Goal: Task Accomplishment & Management: Complete application form

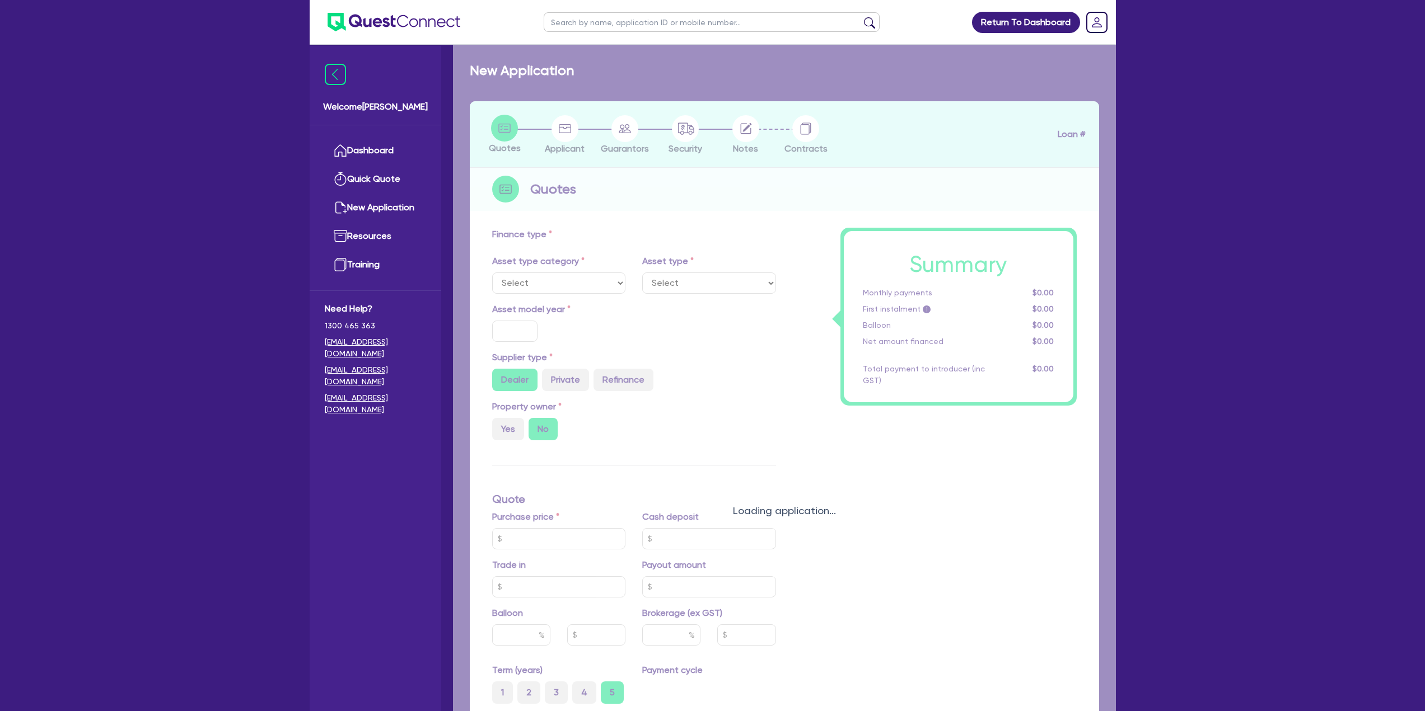
select select "CARS_AND_LIGHT_TRUCKS"
type input "2018"
type input "75,000"
type input "15,000"
type input "11"
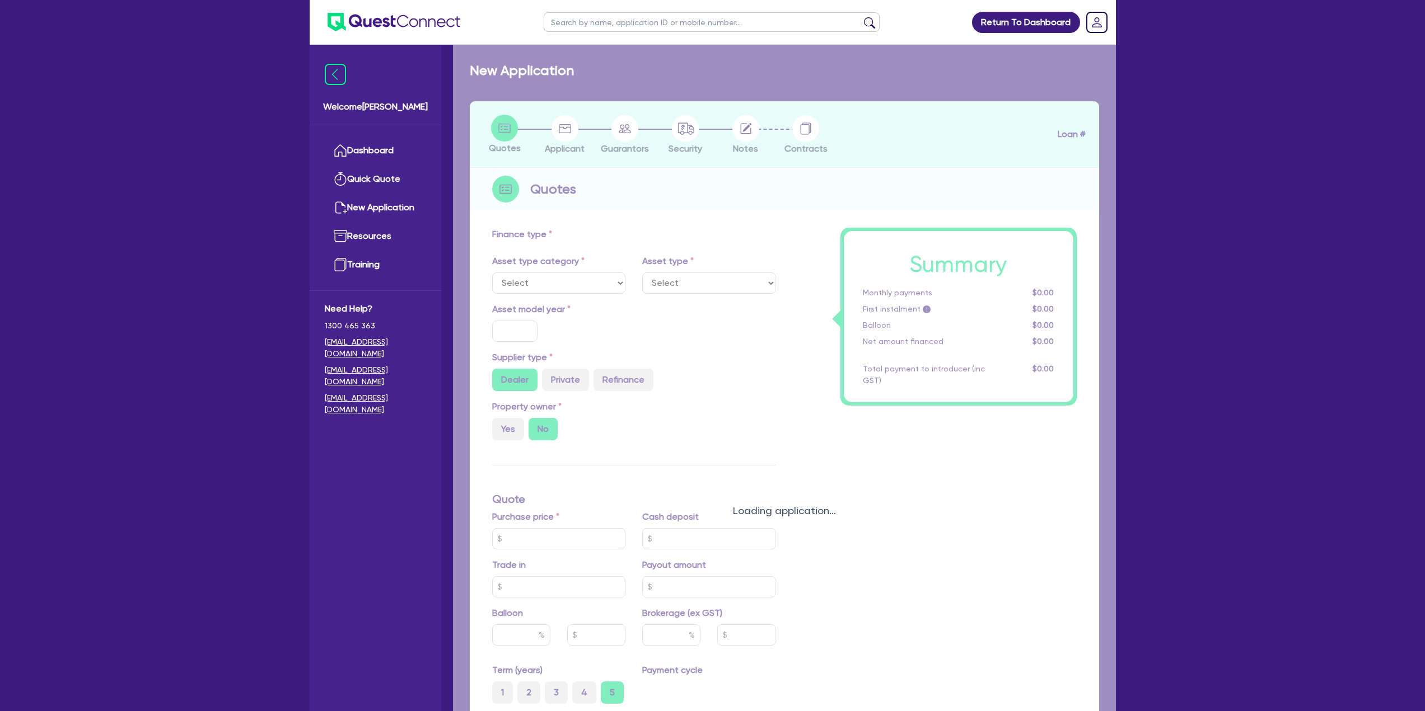
type input "6,600"
type input "18.45"
select select "PASSENGER_VEHICLES"
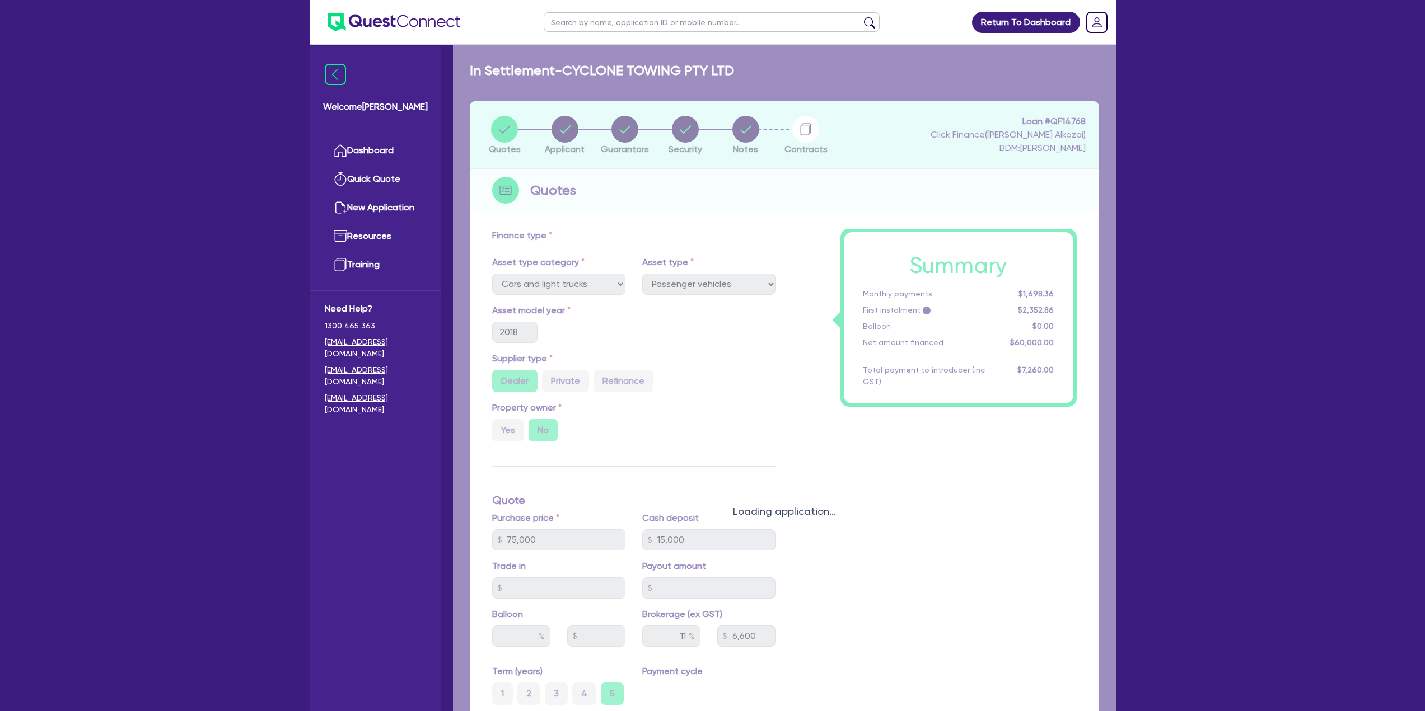
select select "CARS_AND_LIGHT_TRUCKS"
select select "PASSENGER_VEHICLES"
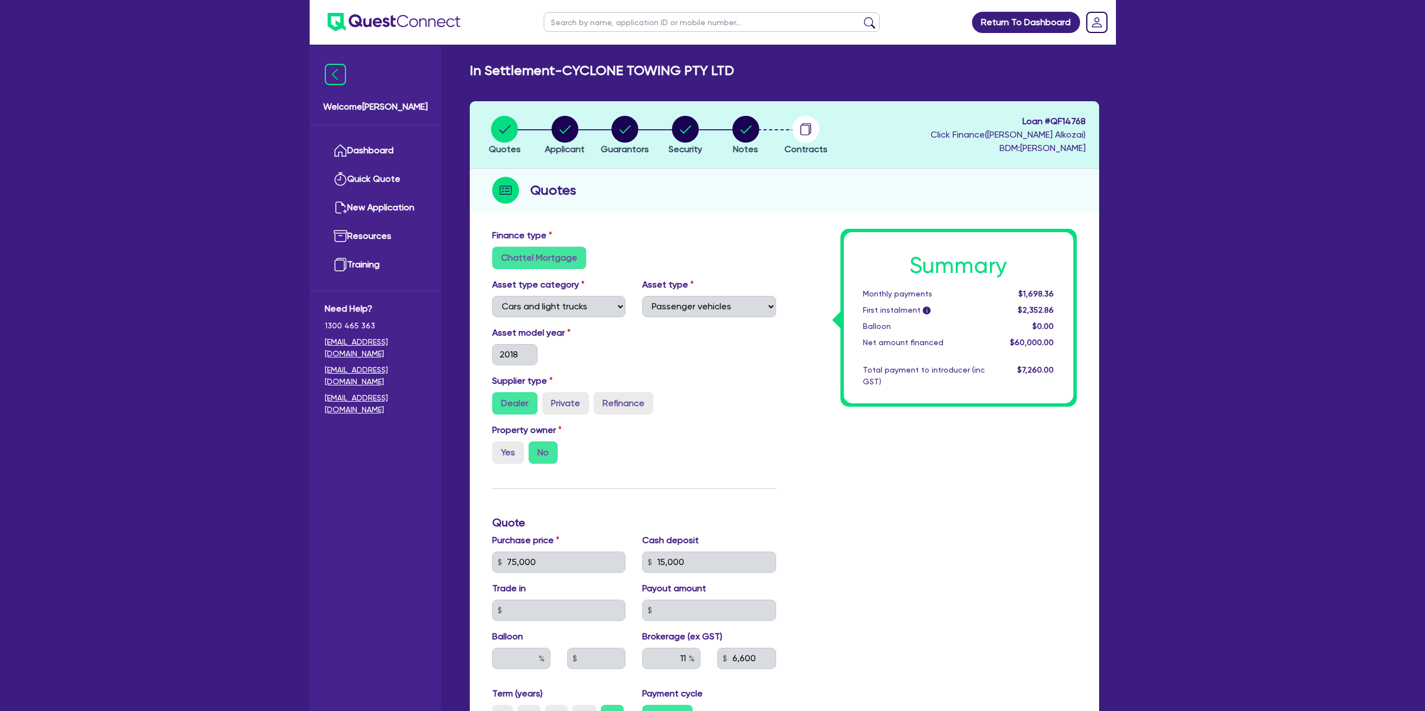
click at [1033, 369] on span "$7,260.00" at bounding box center [1035, 370] width 36 height 9
click at [1048, 296] on span "$1,698.36" at bounding box center [1035, 293] width 35 height 9
click at [1038, 316] on div "$2,352.86" at bounding box center [1027, 311] width 69 height 12
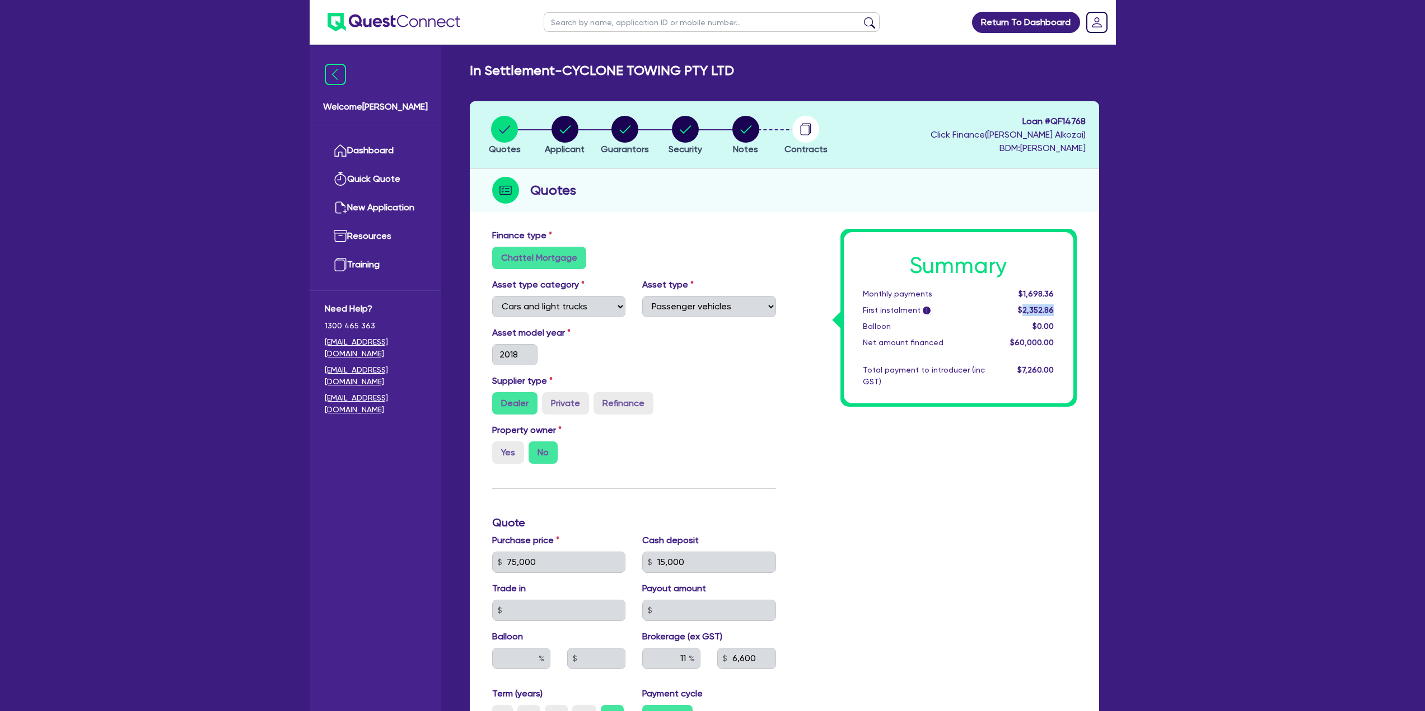
click at [1038, 316] on div "$2,352.86" at bounding box center [1027, 311] width 69 height 12
click at [355, 15] on img at bounding box center [393, 22] width 133 height 18
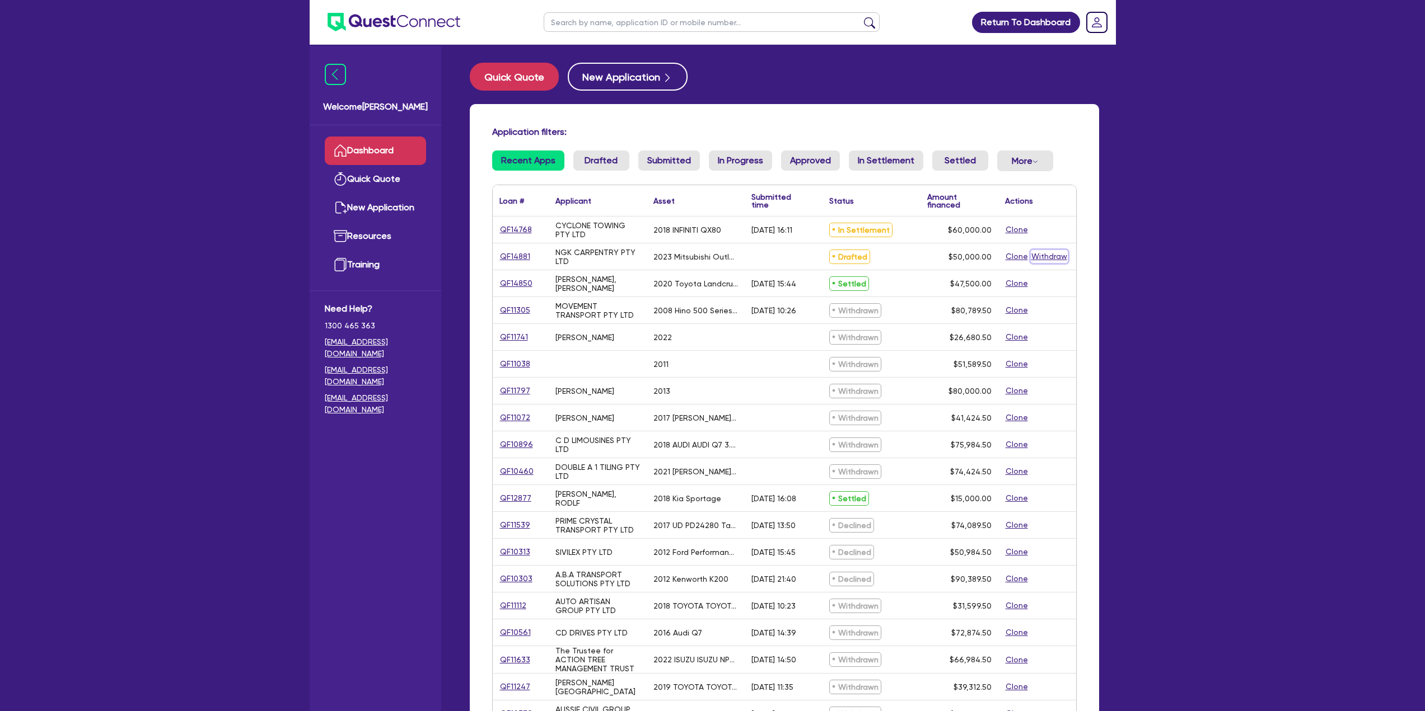
click at [1037, 256] on button "Withdraw" at bounding box center [1049, 256] width 37 height 13
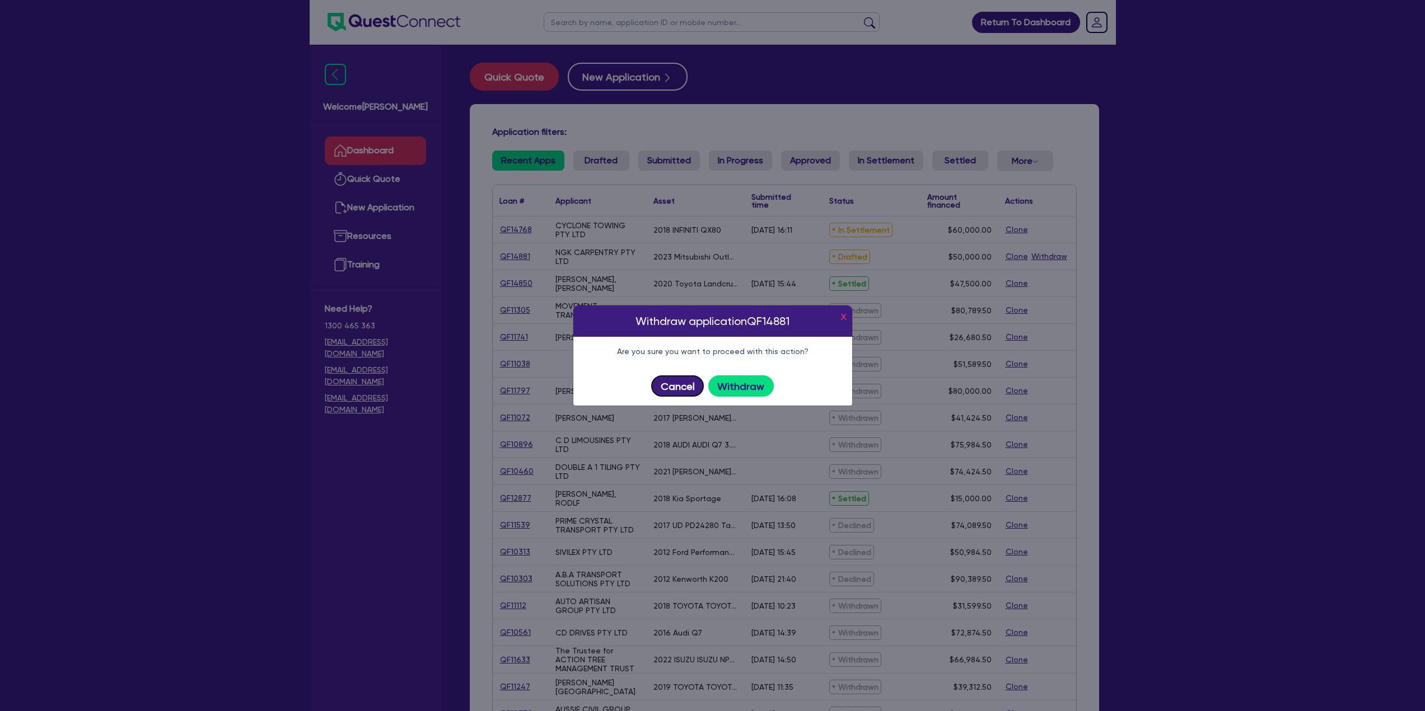
click at [686, 389] on button "Cancel" at bounding box center [677, 386] width 53 height 21
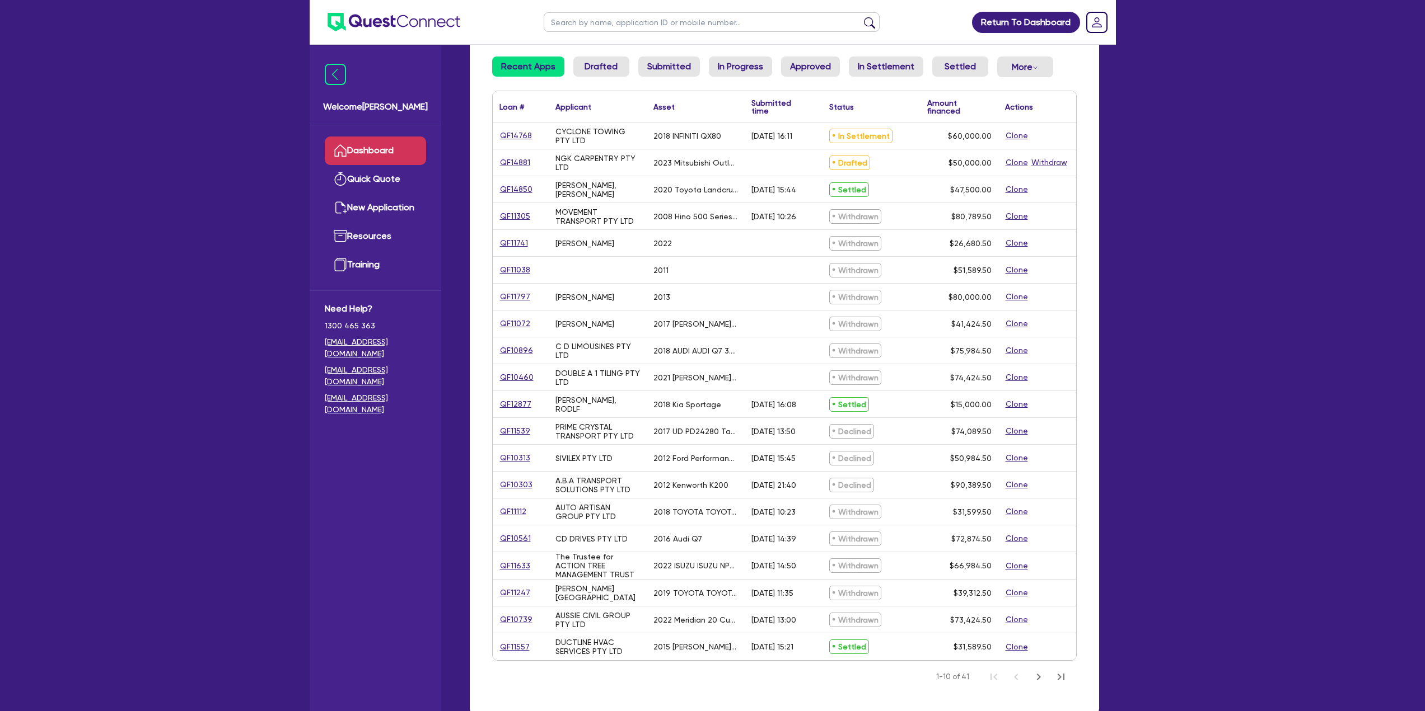
scroll to position [112, 0]
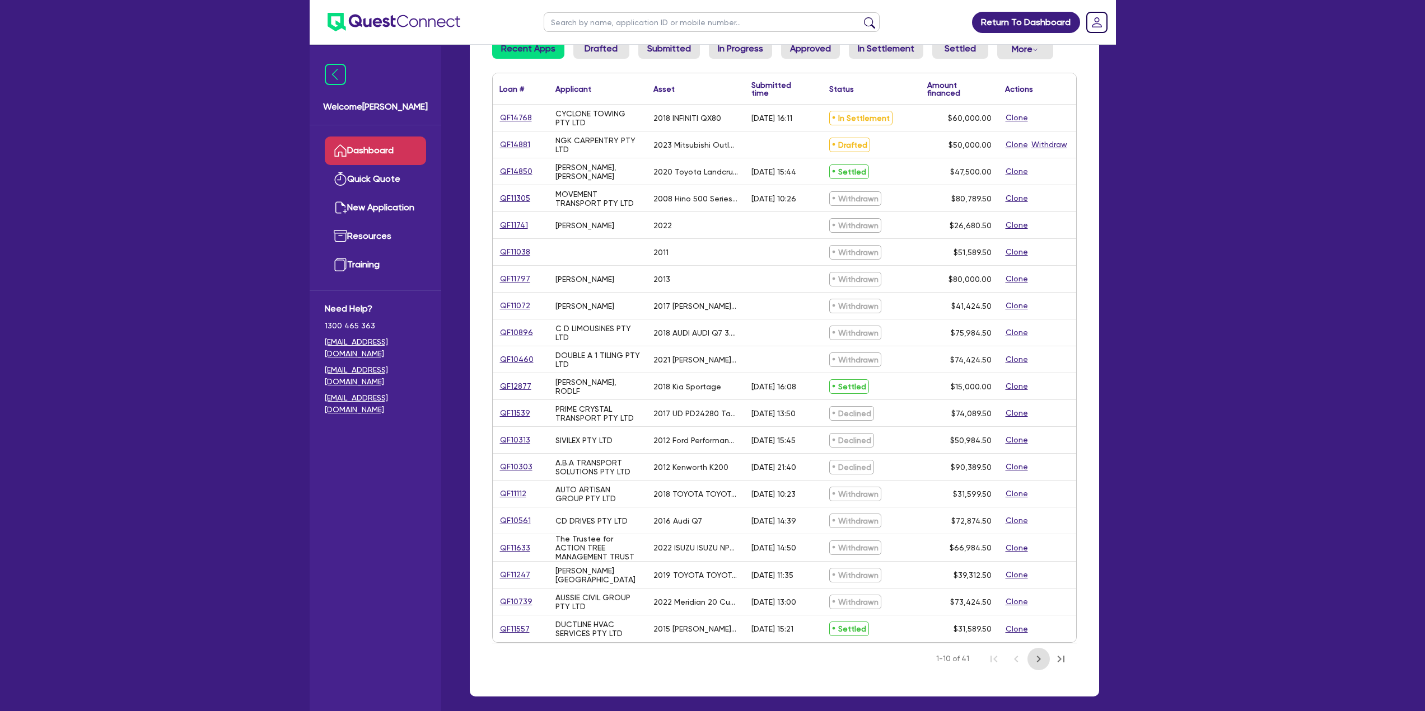
click at [1045, 659] on icon "Next Page" at bounding box center [1038, 659] width 13 height 13
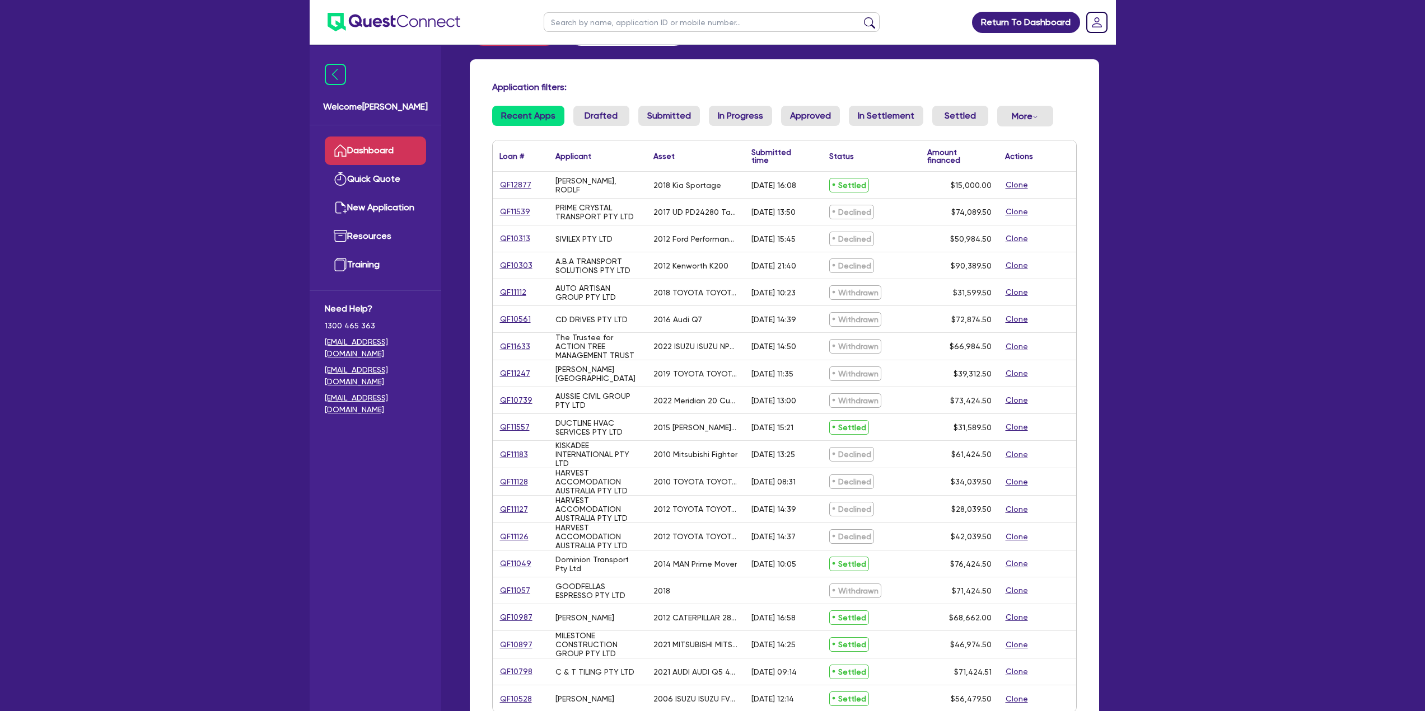
scroll to position [112, 0]
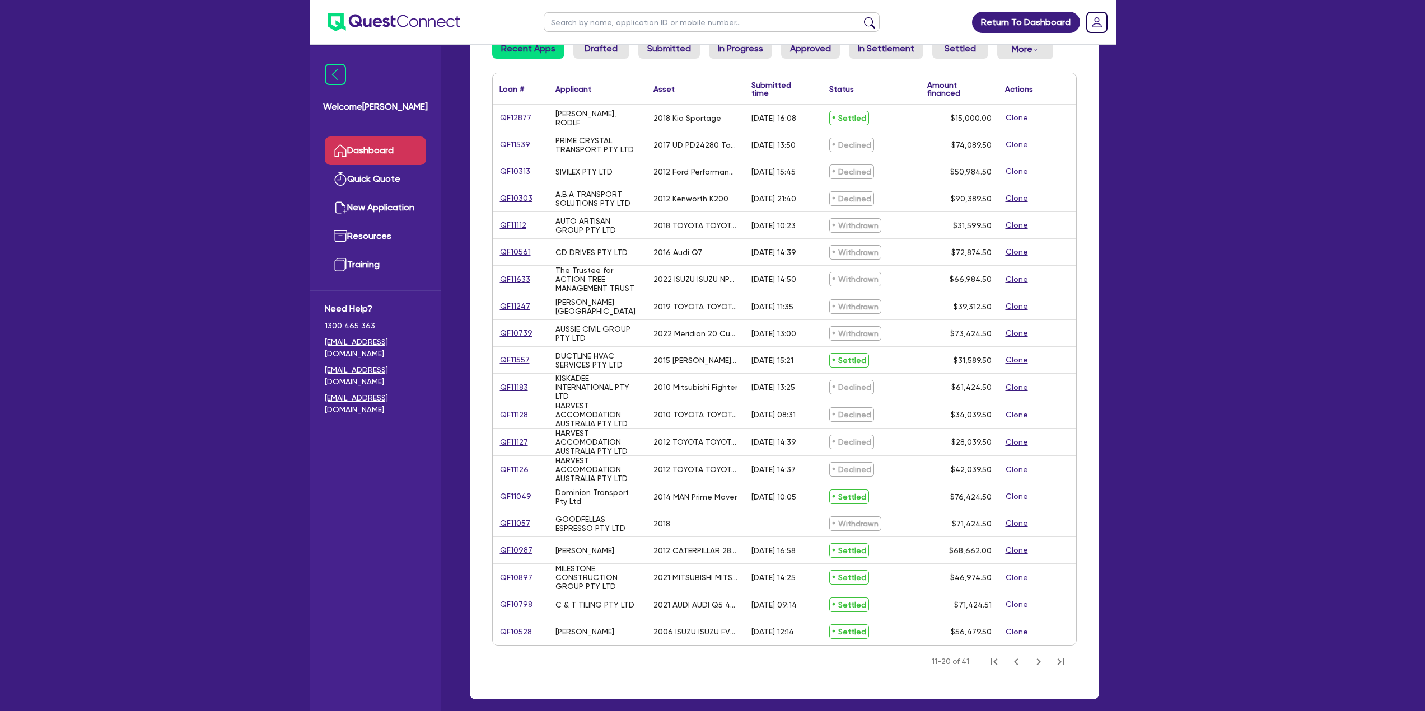
drag, startPoint x: 621, startPoint y: 631, endPoint x: 519, endPoint y: 577, distance: 115.9
click at [519, 577] on div "QF12877 [PERSON_NAME], RODLF 2018 Kia Sportage [DATE] 16:08 Settled $15,000.00 …" at bounding box center [784, 375] width 583 height 541
click at [718, 662] on nav "11-20 of 41" at bounding box center [784, 661] width 584 height 31
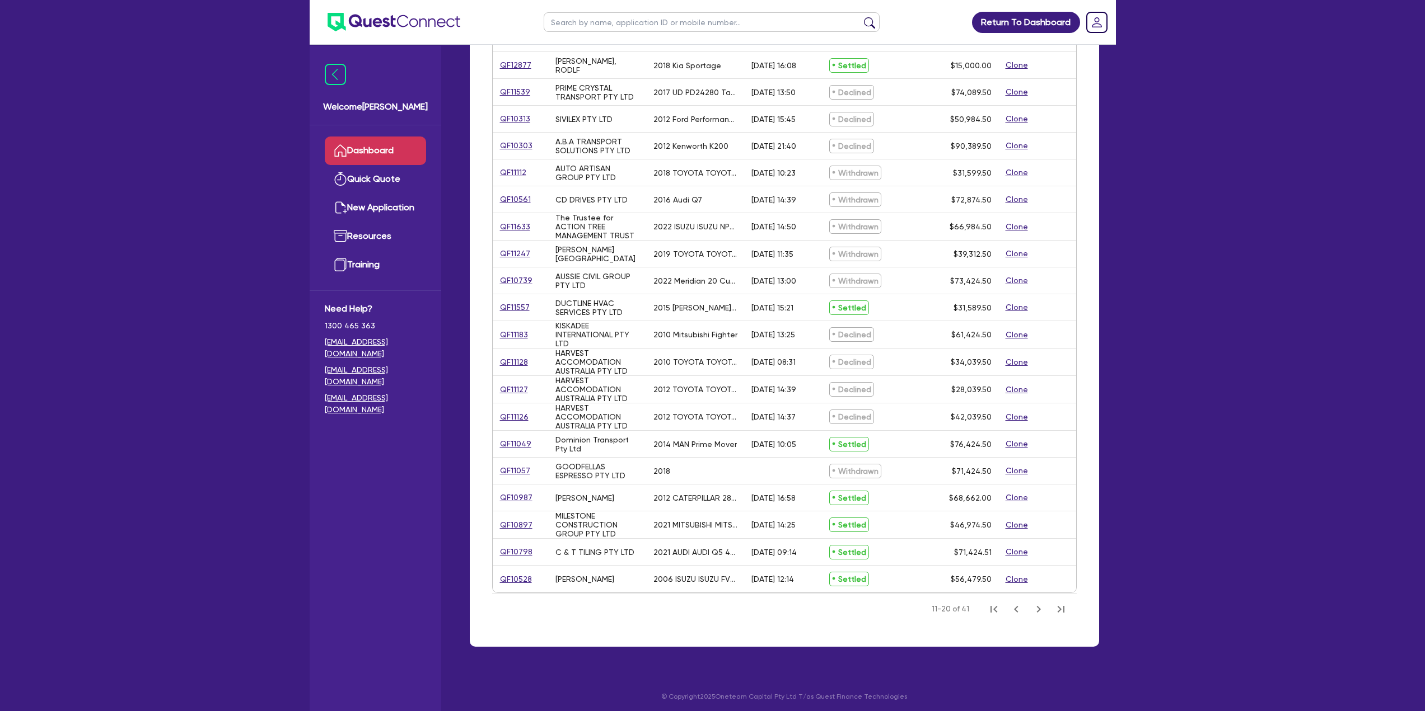
scroll to position [168, 0]
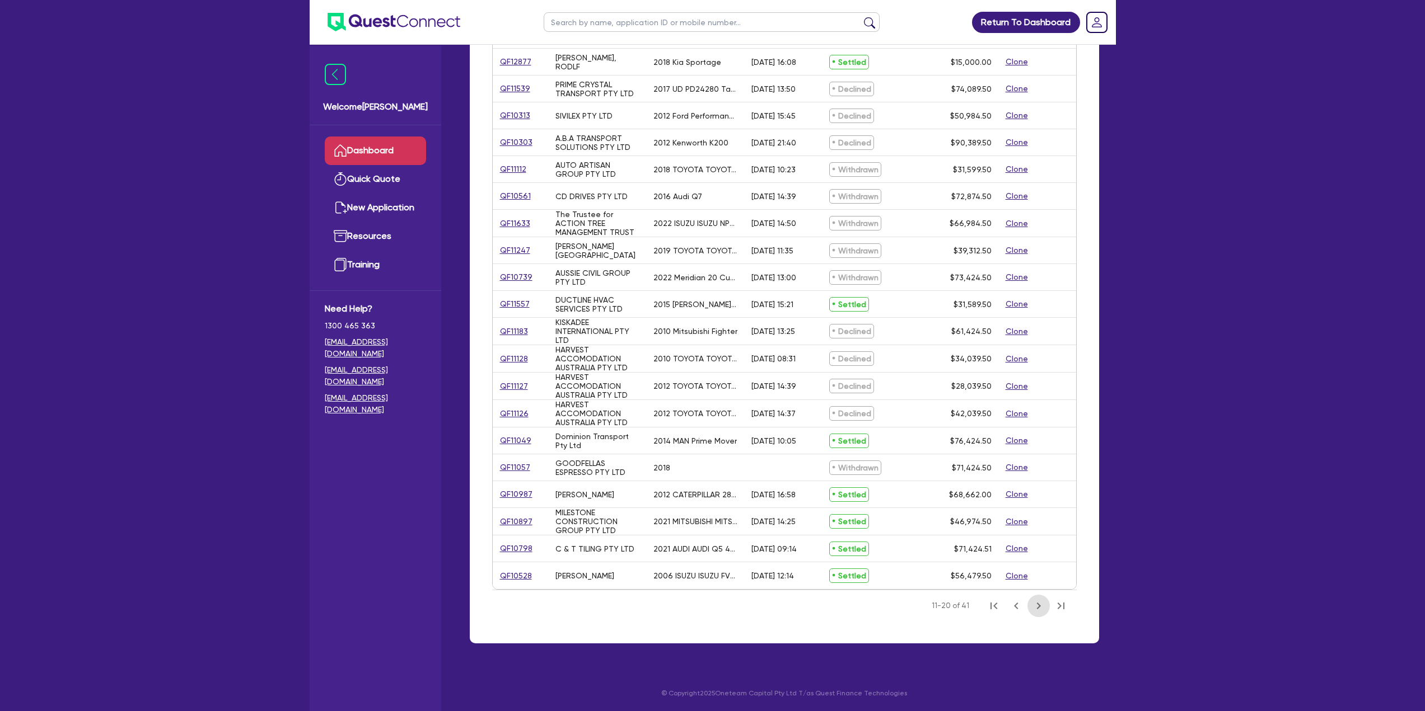
click at [1037, 603] on icon "Next Page" at bounding box center [1038, 606] width 4 height 7
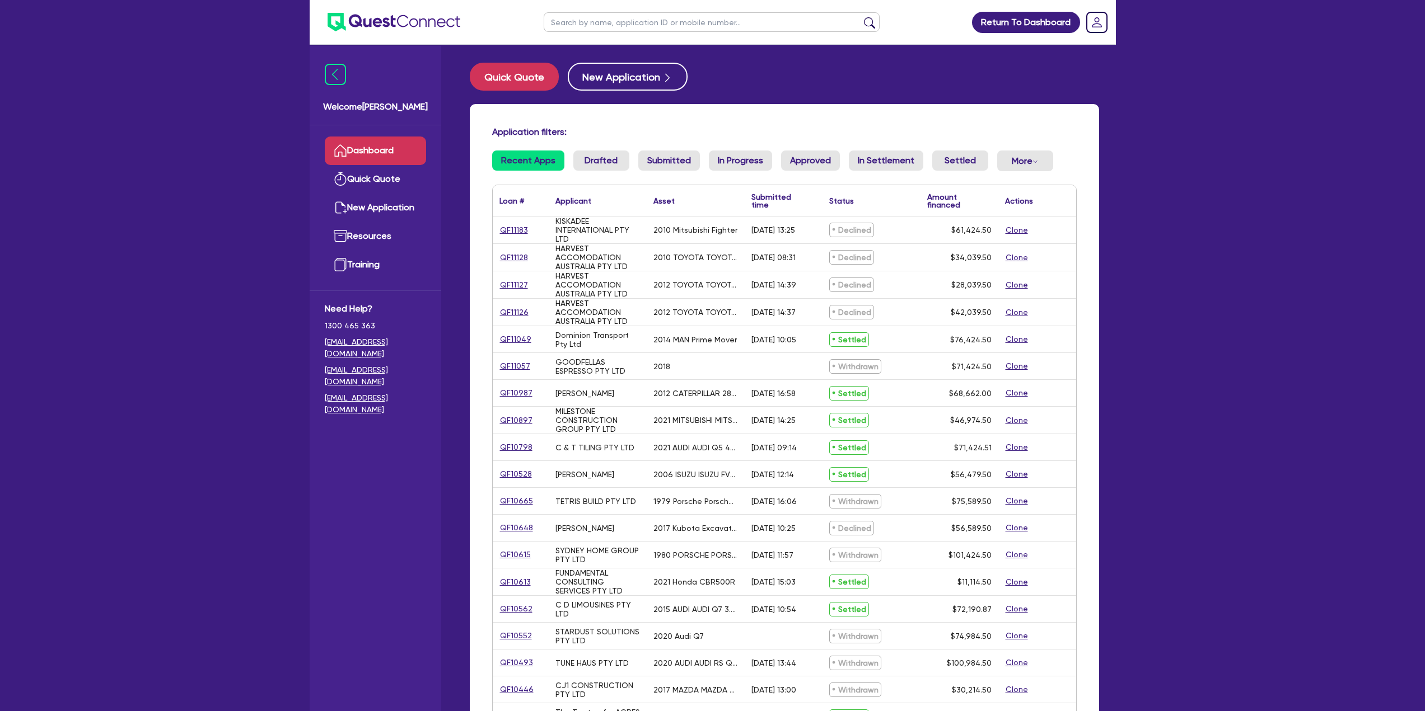
click at [396, 148] on link "Dashboard" at bounding box center [375, 151] width 101 height 29
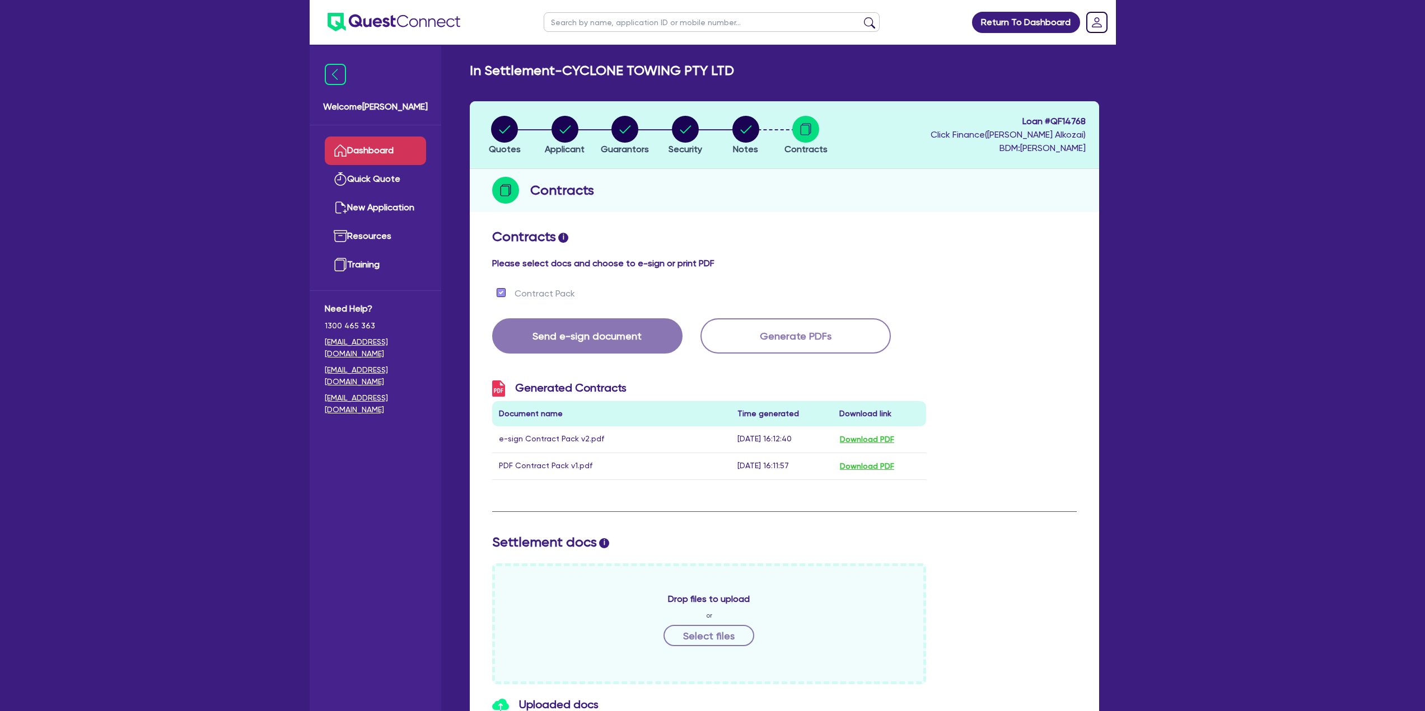
click at [382, 155] on link "Dashboard" at bounding box center [375, 151] width 101 height 29
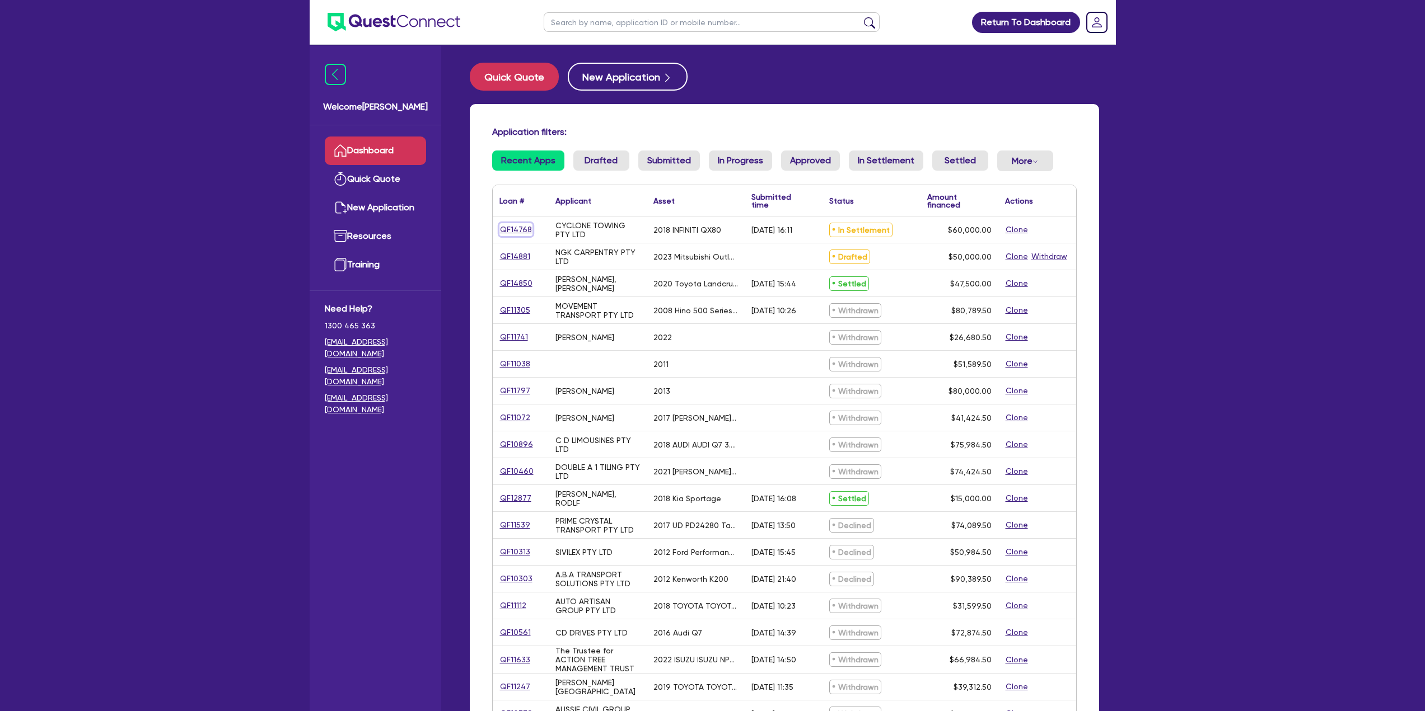
click at [510, 231] on link "QF14768" at bounding box center [515, 229] width 33 height 13
select select "CARS_AND_LIGHT_TRUCKS"
select select "PASSENGER_VEHICLES"
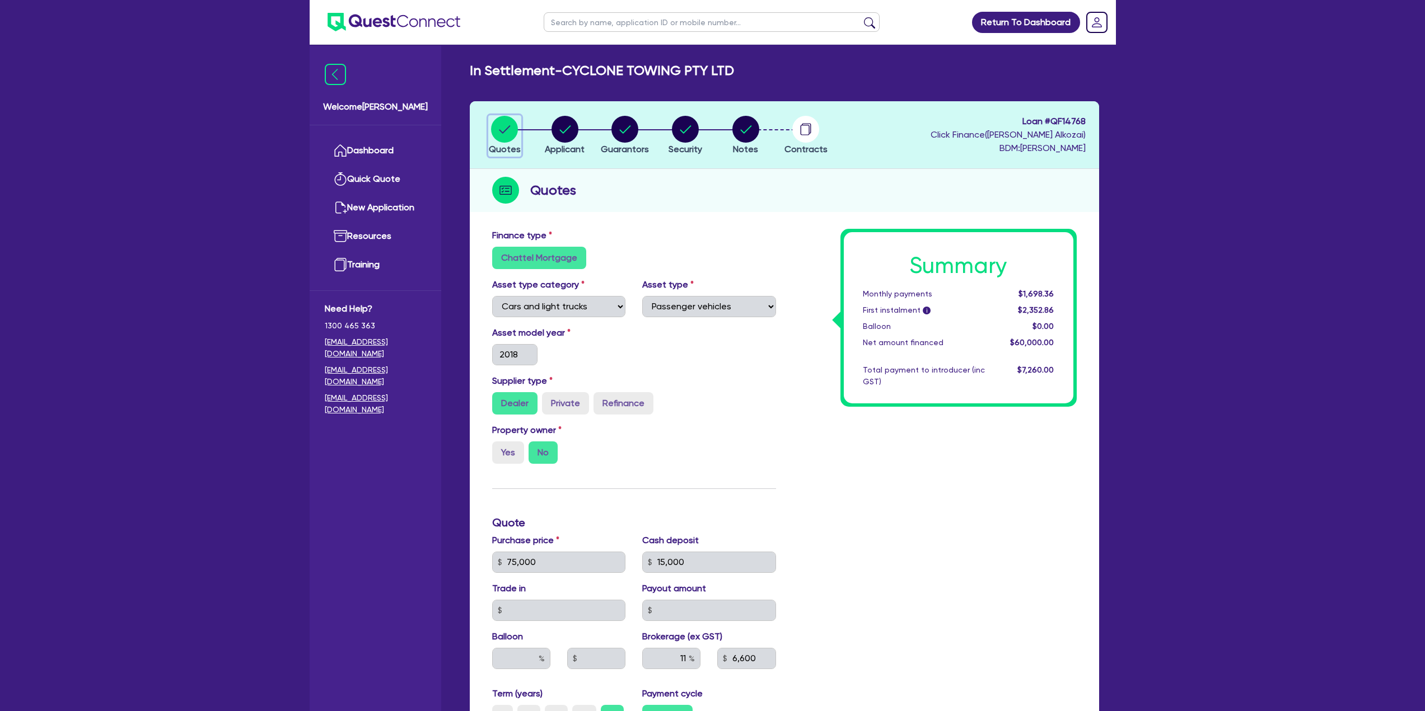
click at [504, 128] on circle "button" at bounding box center [504, 129] width 27 height 27
click at [1019, 15] on link "Return To Dashboard" at bounding box center [1026, 22] width 108 height 21
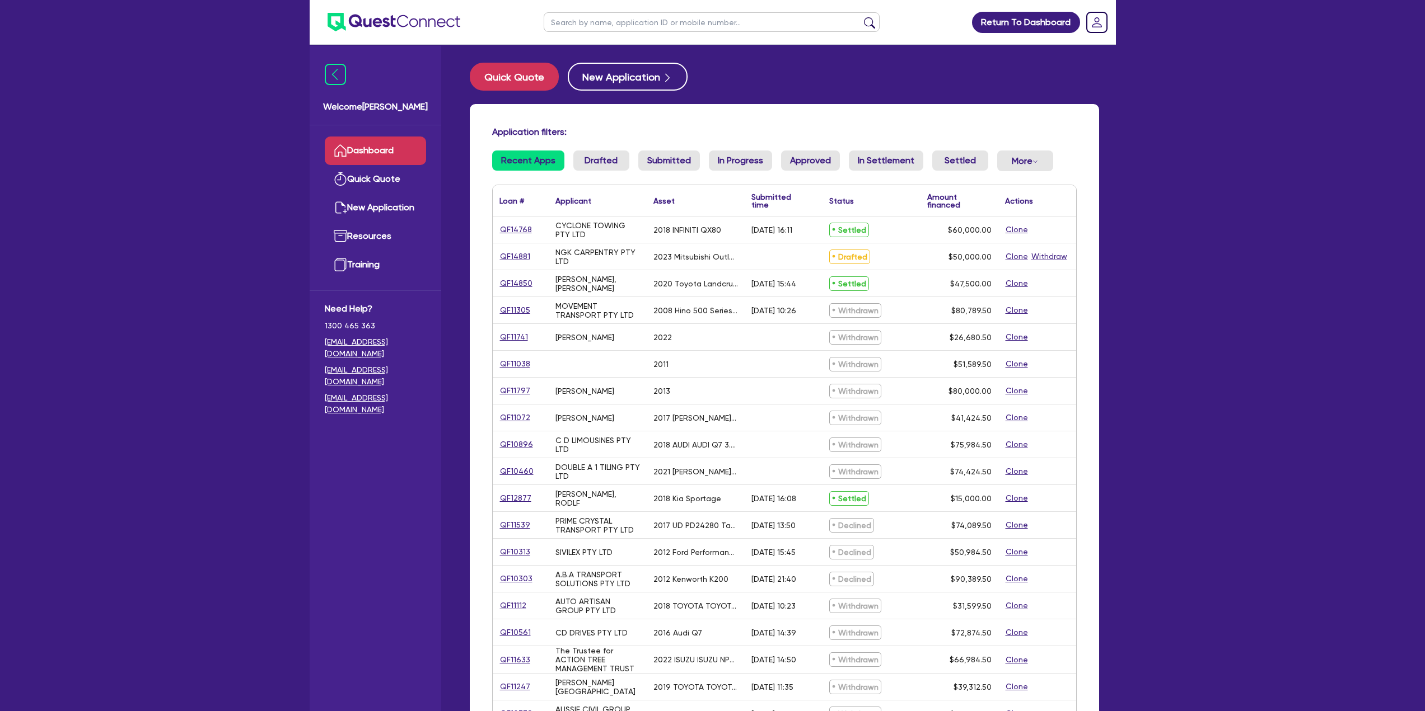
select select "CARS_AND_LIGHT_TRUCKS"
select select "PASSENGER_VEHICLES"
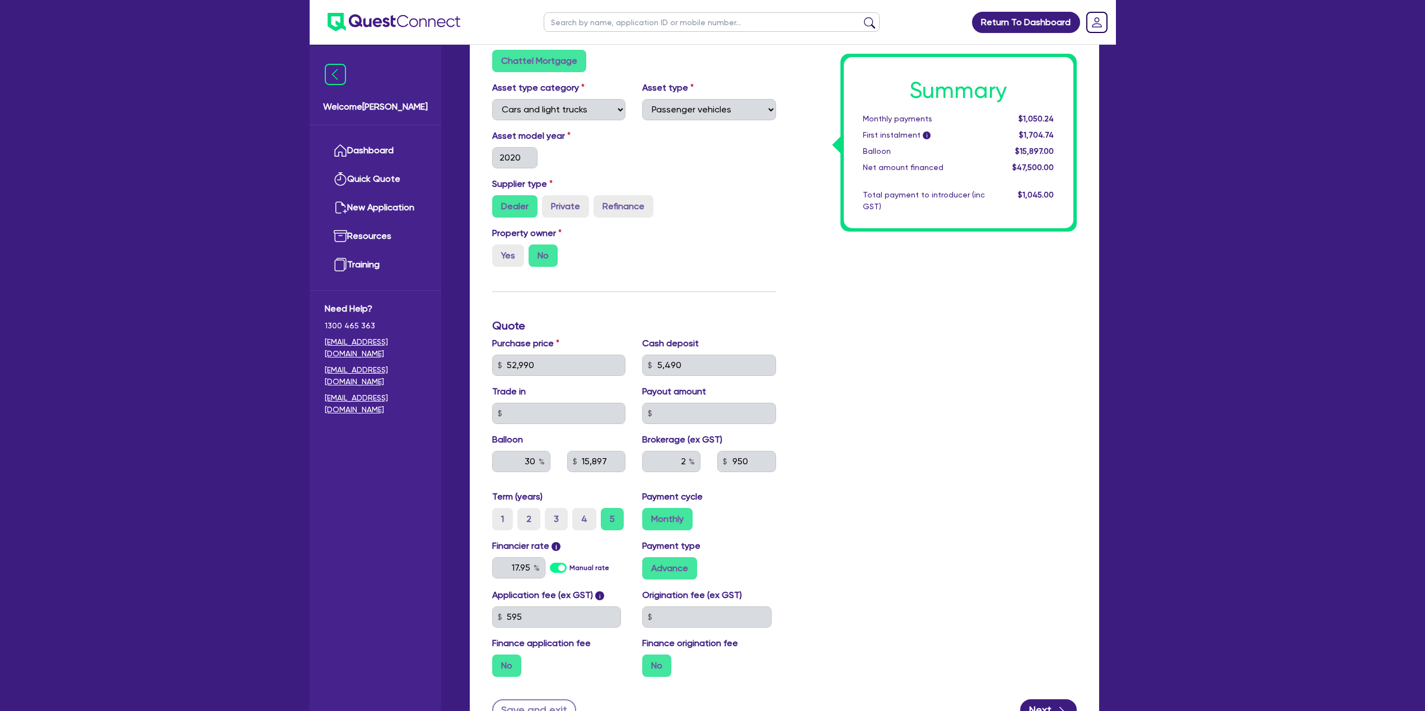
scroll to position [224, 0]
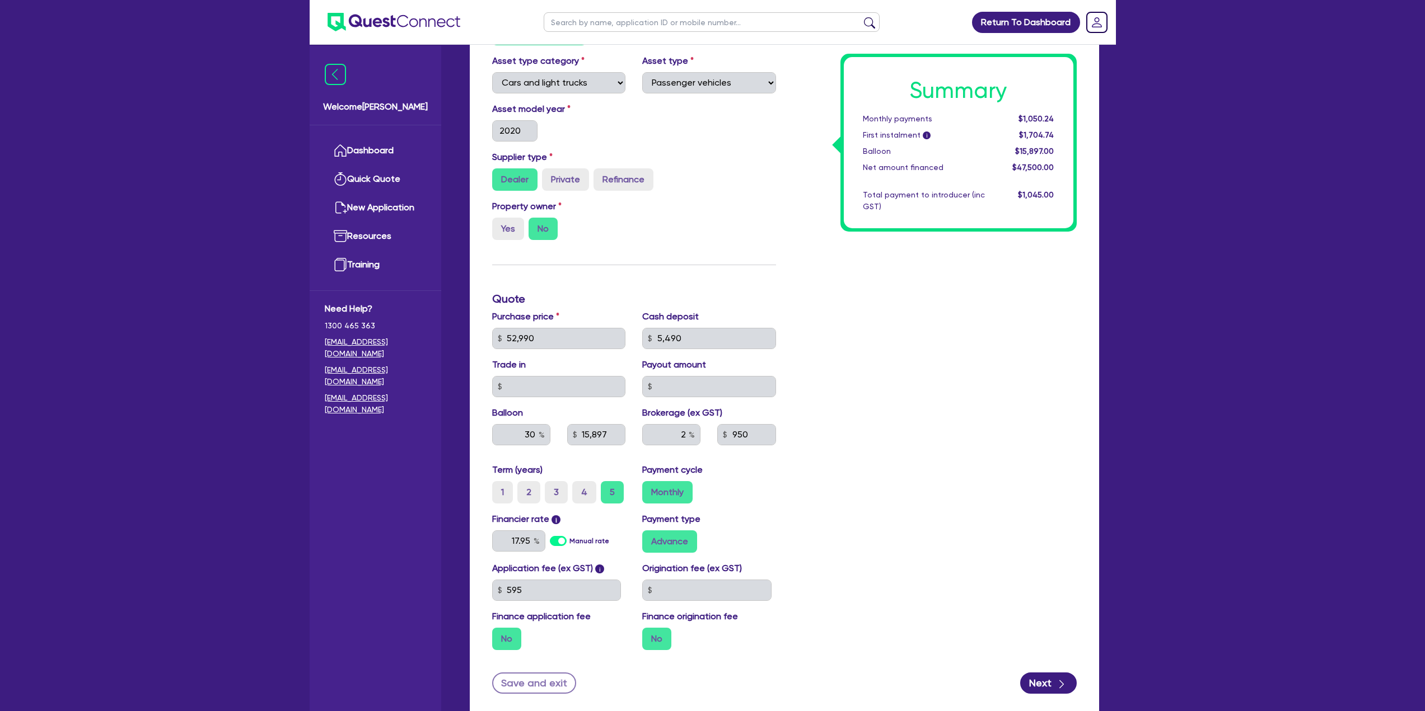
click at [701, 241] on div "Property owner Yes No" at bounding box center [634, 224] width 301 height 49
drag, startPoint x: 697, startPoint y: 247, endPoint x: 717, endPoint y: 227, distance: 28.1
click at [697, 247] on div "Property owner Yes No" at bounding box center [634, 224] width 301 height 49
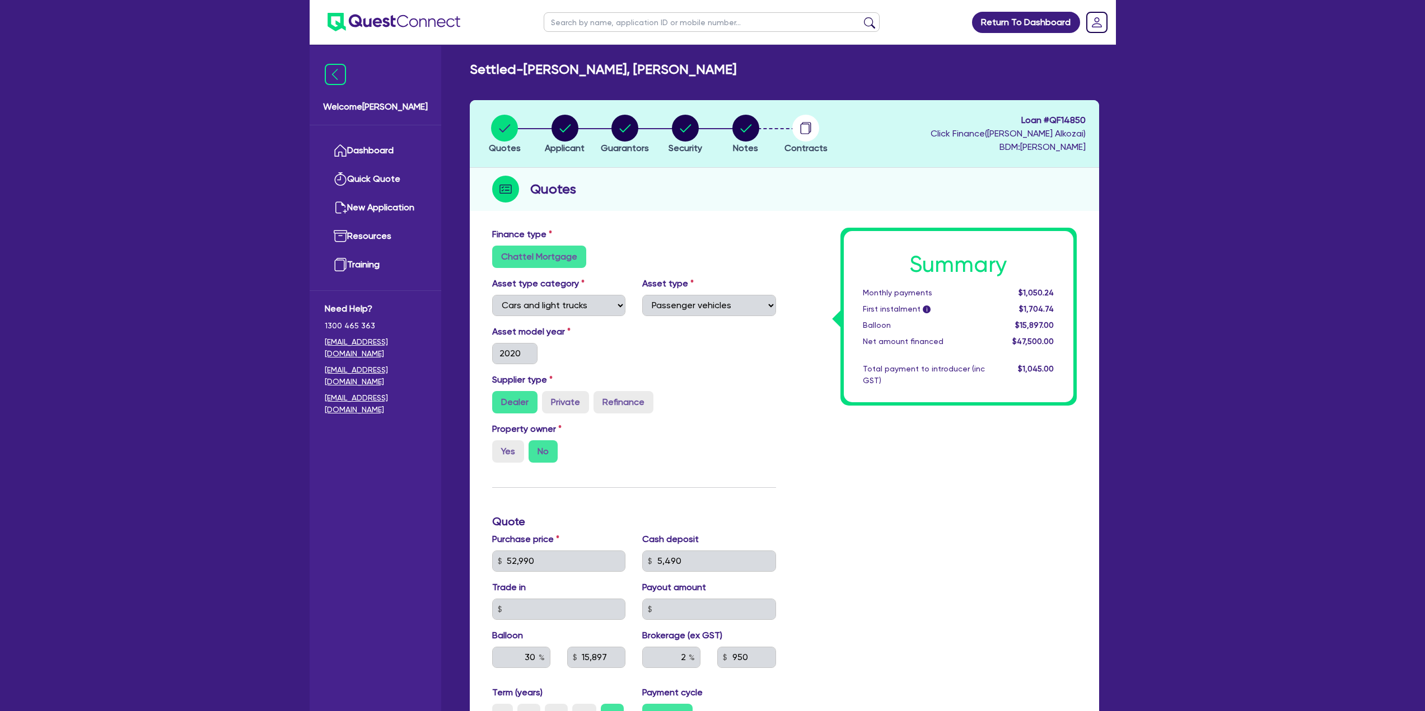
scroll to position [0, 0]
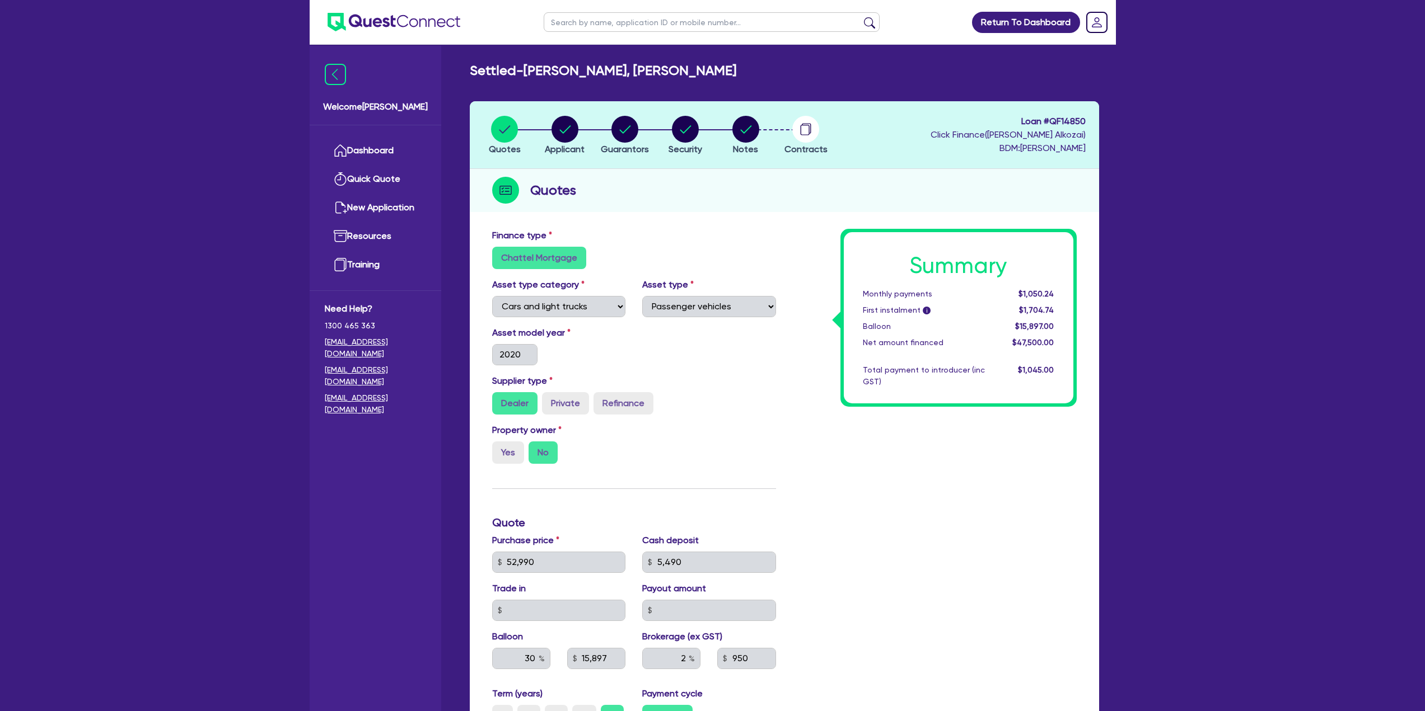
click at [322, 104] on div "Welcome Adam" at bounding box center [376, 85] width 132 height 79
click at [335, 77] on img at bounding box center [335, 74] width 21 height 21
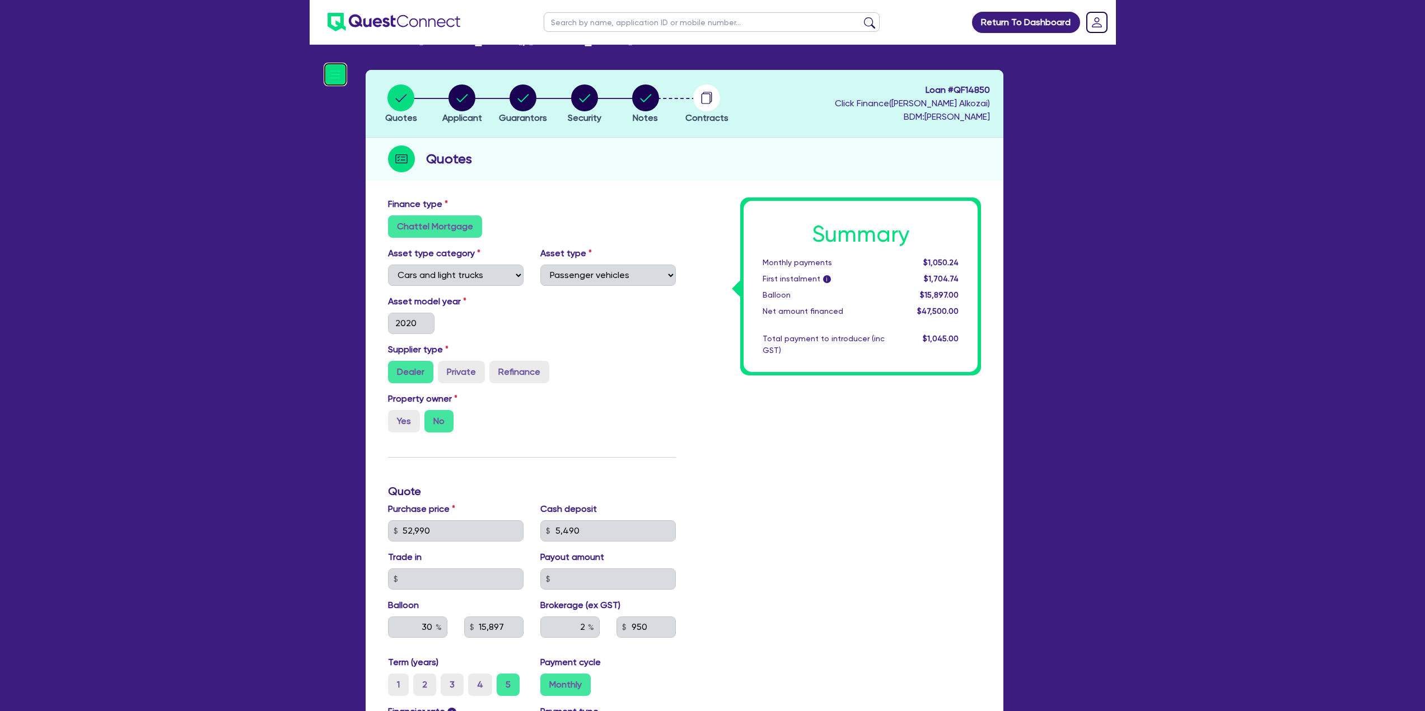
scroll to position [17, 0]
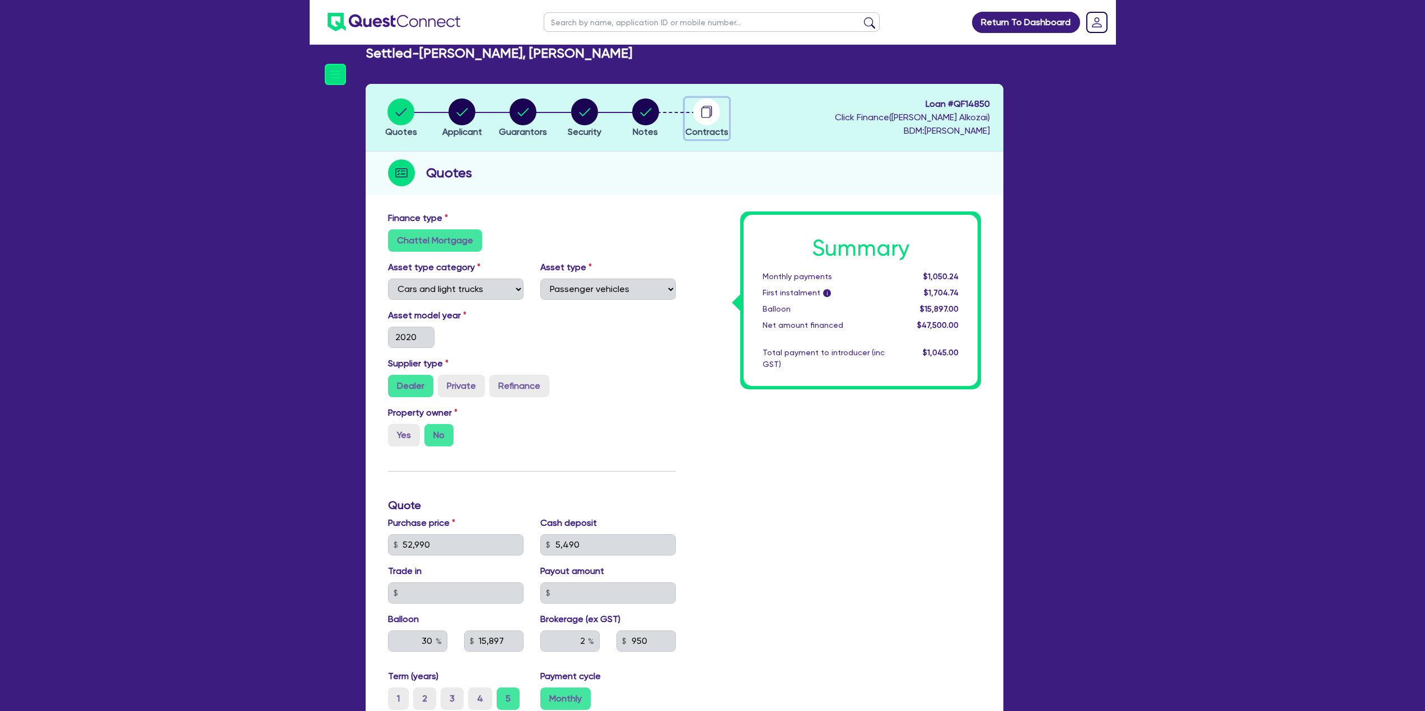
click at [713, 118] on circle "button" at bounding box center [706, 112] width 27 height 27
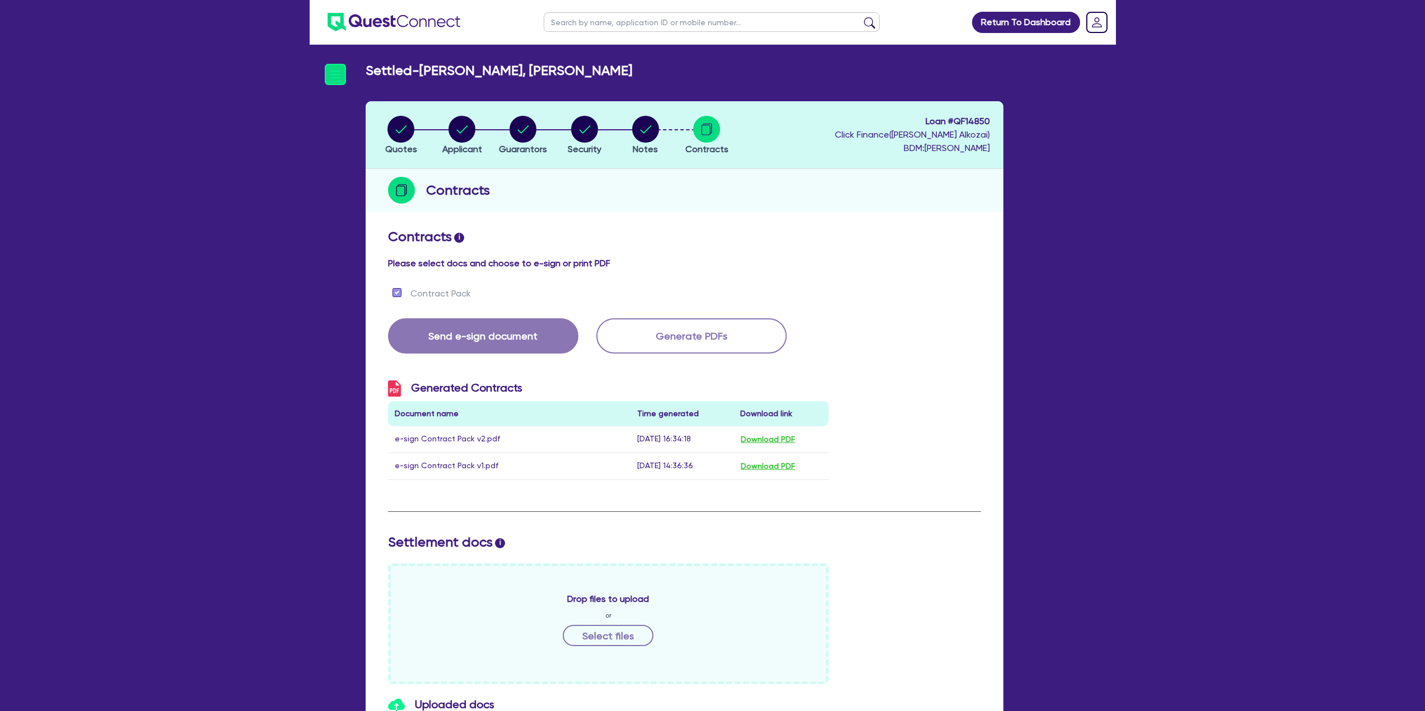
click at [333, 63] on div "Welcome Adam Dashboard Quick Quote New Application Resources Training Need Help…" at bounding box center [329, 379] width 39 height 666
click at [334, 71] on img at bounding box center [335, 74] width 21 height 21
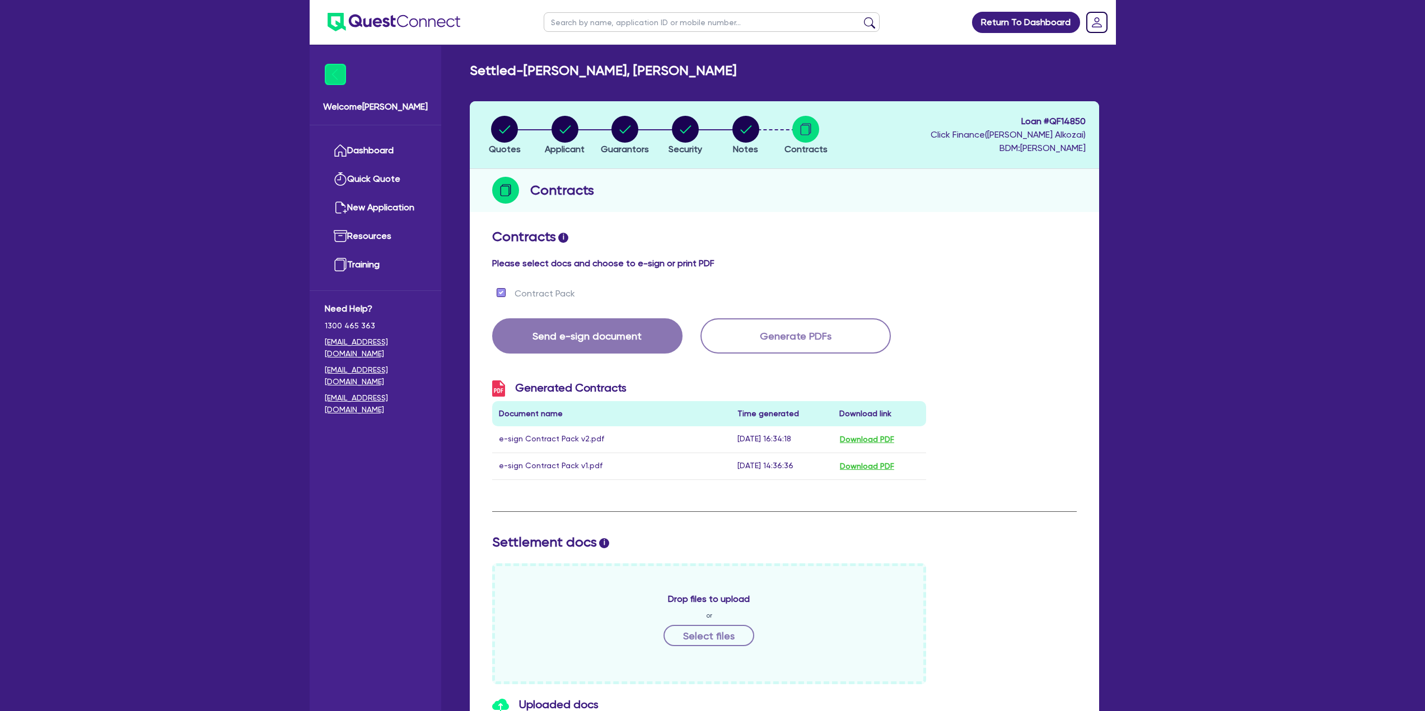
click at [349, 106] on span "Welcome Adam" at bounding box center [375, 106] width 105 height 13
click at [363, 157] on link "Dashboard" at bounding box center [375, 151] width 101 height 29
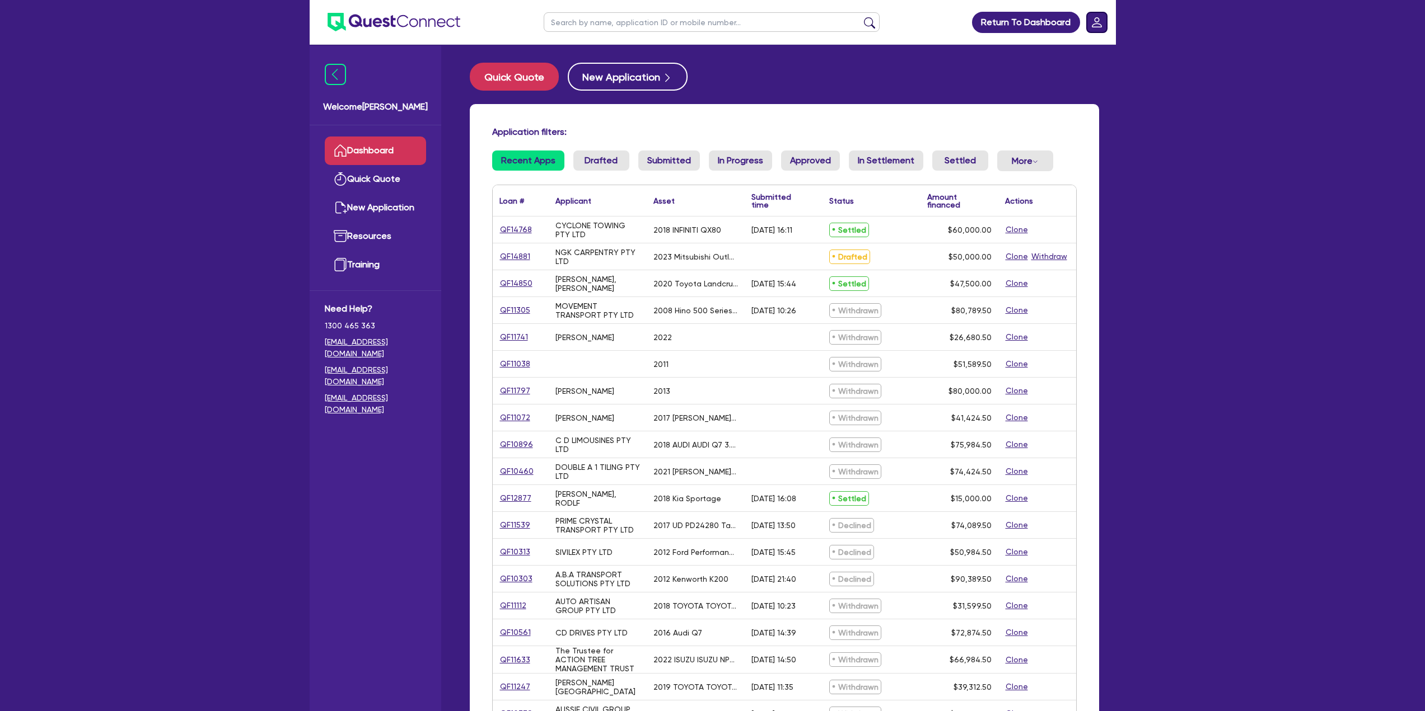
click at [1094, 20] on rect "Dropdown toggle" at bounding box center [1097, 22] width 20 height 20
click at [1045, 78] on link "Logout" at bounding box center [1065, 72] width 84 height 21
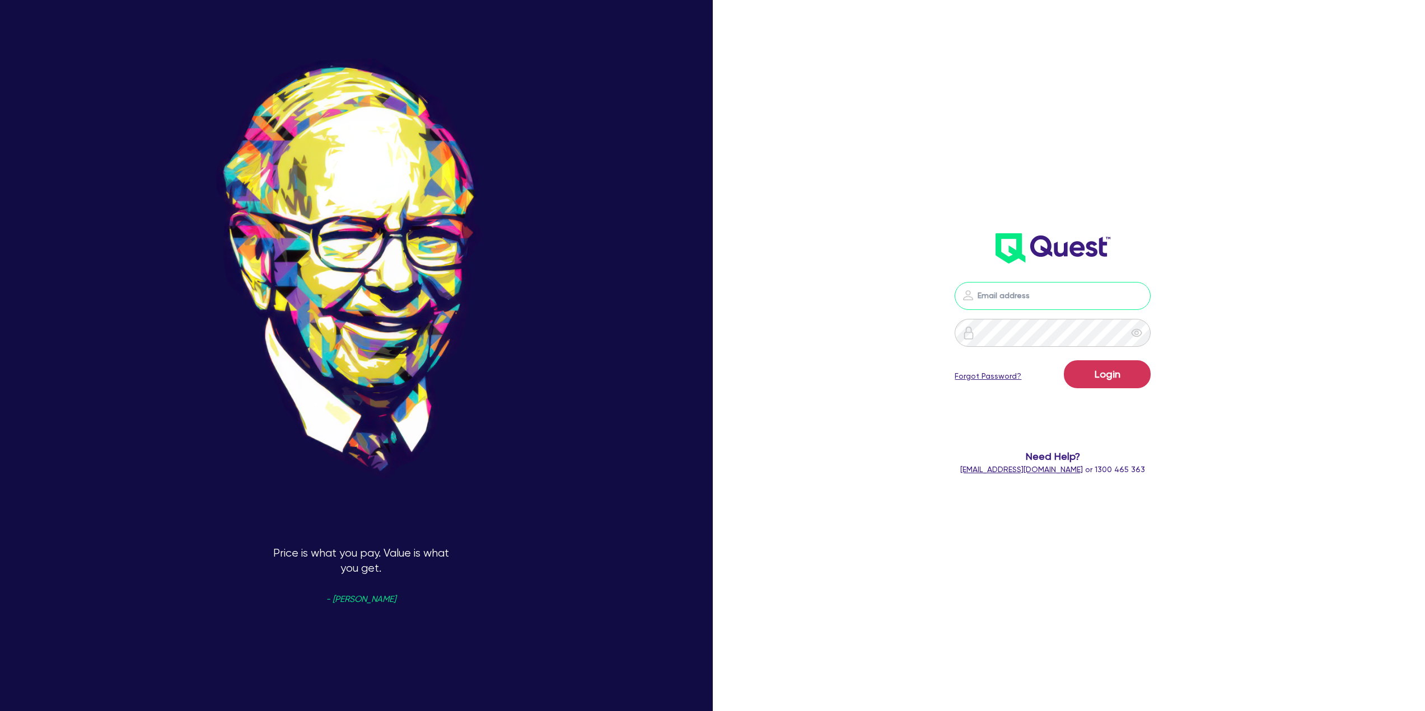
click at [1039, 294] on input "email" at bounding box center [1052, 296] width 196 height 28
click at [1004, 300] on input "email" at bounding box center [1052, 296] width 196 height 28
type input "adam@mammoth.loans"
click at [1064, 360] on button "Login" at bounding box center [1107, 374] width 87 height 28
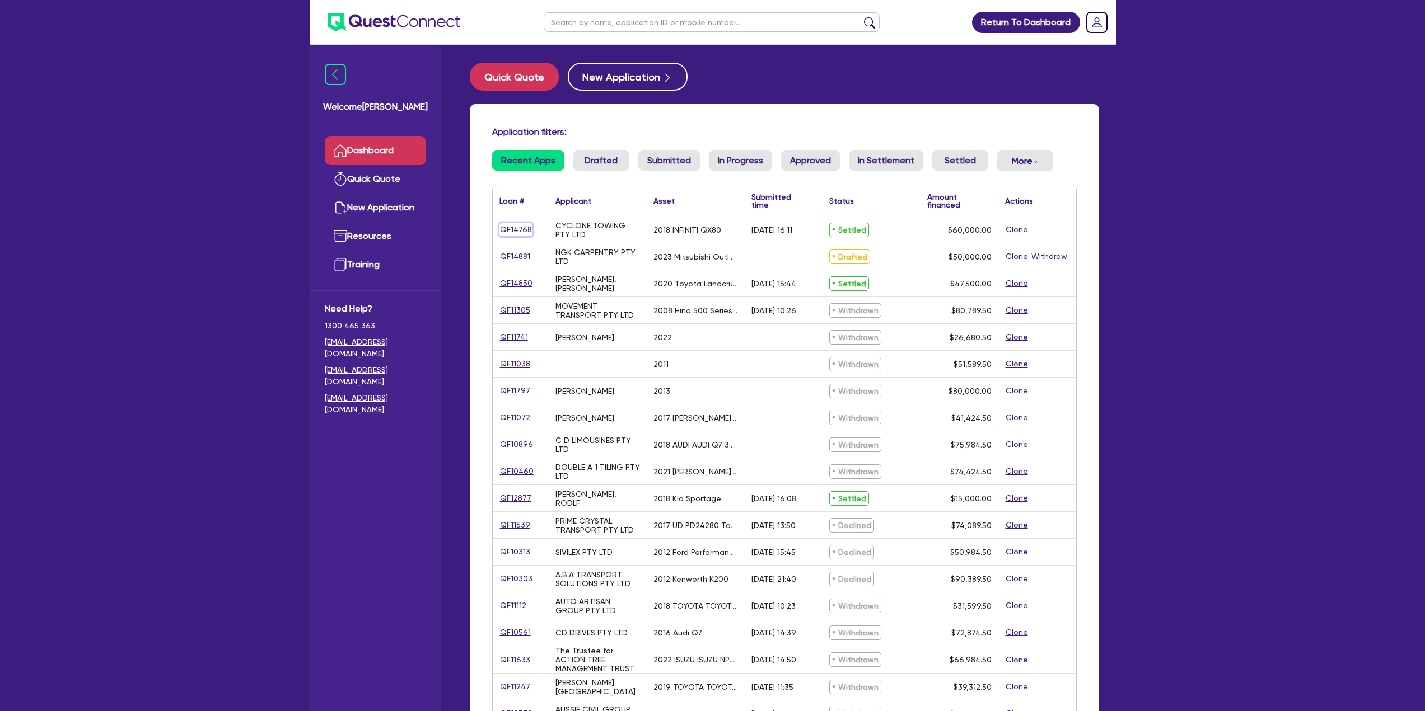
click at [521, 227] on link "QF14768" at bounding box center [515, 229] width 33 height 13
select select "CARS_AND_LIGHT_TRUCKS"
select select "PASSENGER_VEHICLES"
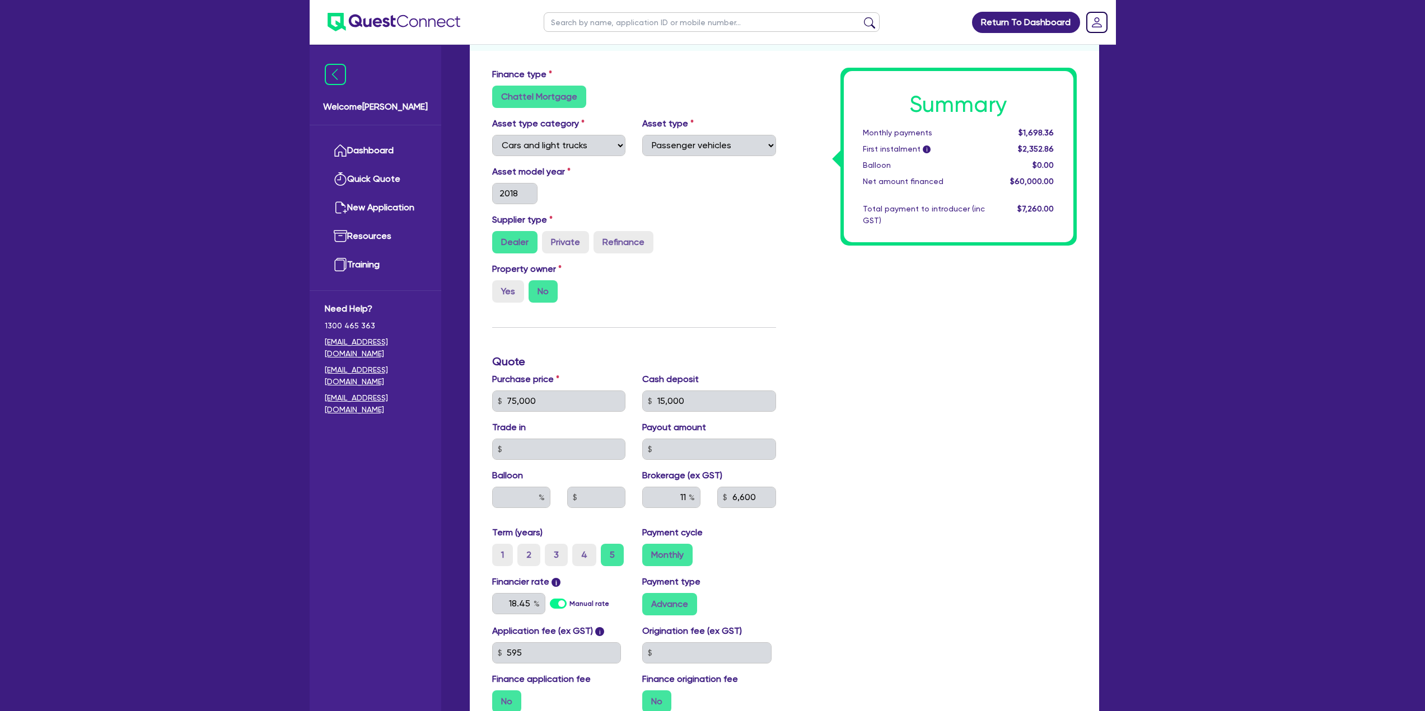
scroll to position [297, 0]
